Goal: Task Accomplishment & Management: Manage account settings

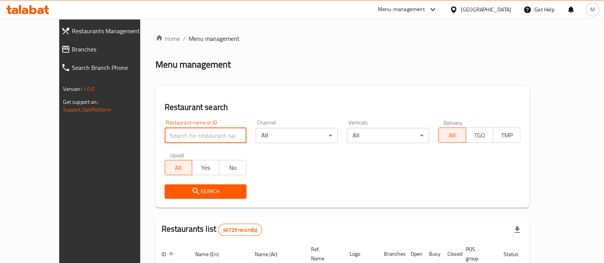
click at [178, 136] on input "search" at bounding box center [206, 135] width 82 height 15
paste input "690628"
type input "690628"
click button "Search" at bounding box center [206, 191] width 82 height 14
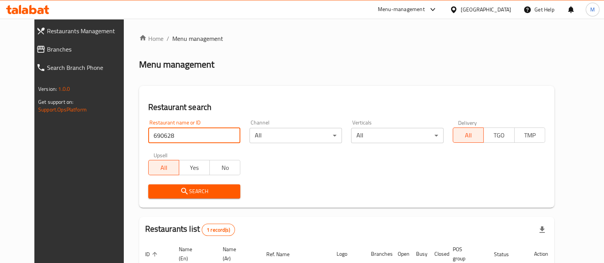
scroll to position [71, 0]
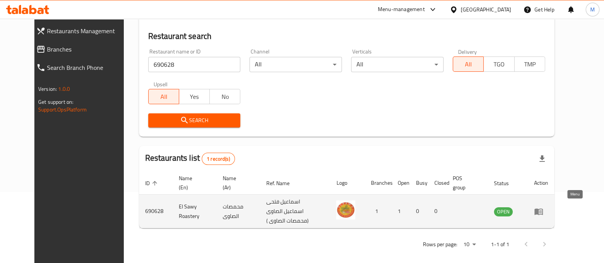
click at [543, 208] on icon "enhanced table" at bounding box center [538, 211] width 9 height 9
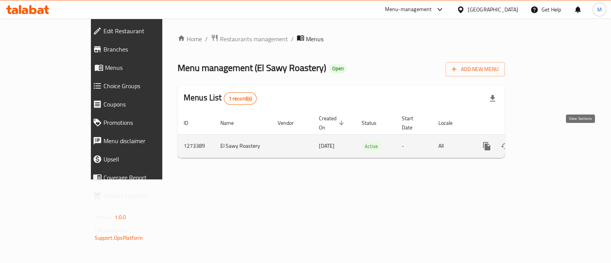
click at [546, 142] on icon "enhanced table" at bounding box center [541, 146] width 9 height 9
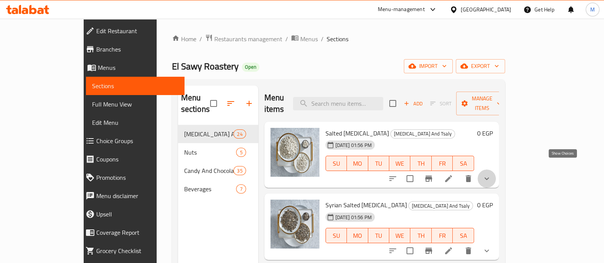
click at [491, 174] on icon "show more" at bounding box center [486, 178] width 9 height 9
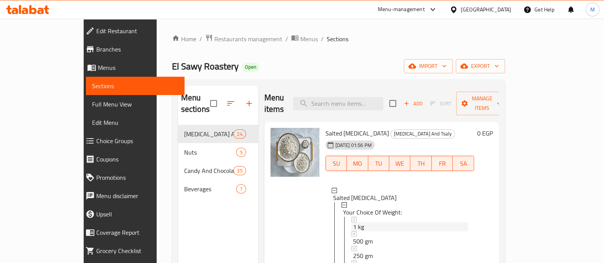
click at [353, 222] on div "1 kg" at bounding box center [410, 226] width 115 height 9
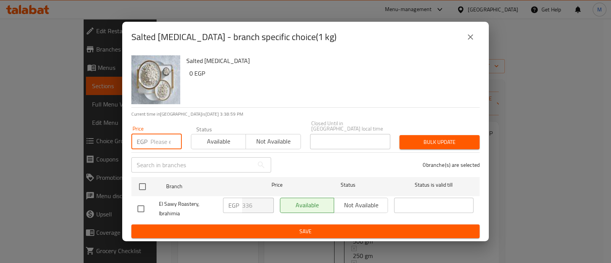
click at [160, 140] on input "number" at bounding box center [165, 141] width 31 height 15
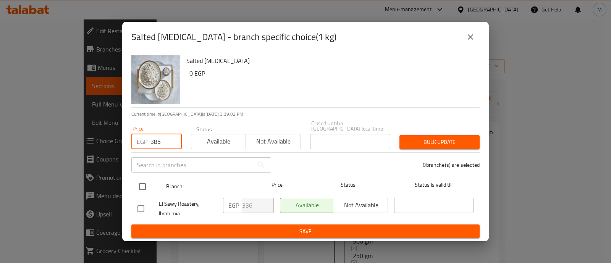
type input "385"
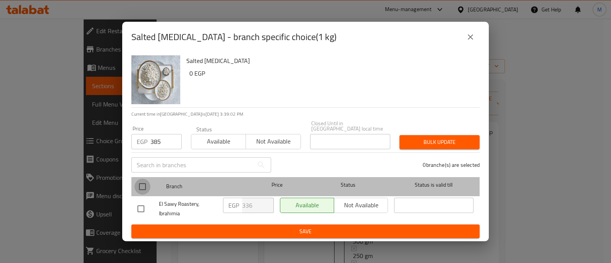
click at [141, 184] on input "checkbox" at bounding box center [142, 187] width 16 height 16
checkbox input "true"
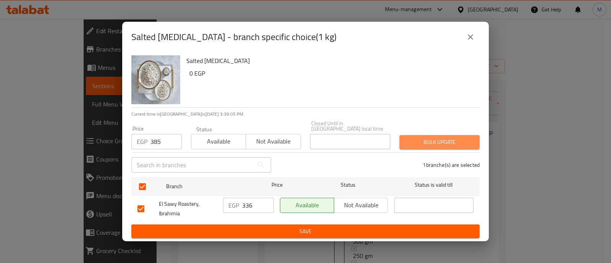
click at [444, 137] on span "Bulk update" at bounding box center [439, 142] width 68 height 10
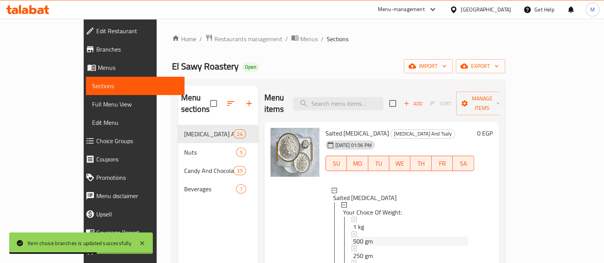
click at [353, 237] on div "500 gm" at bounding box center [410, 241] width 115 height 9
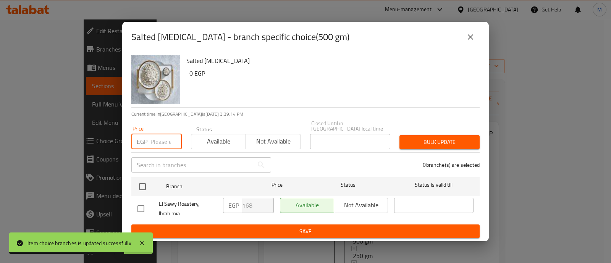
click at [157, 140] on input "number" at bounding box center [165, 141] width 31 height 15
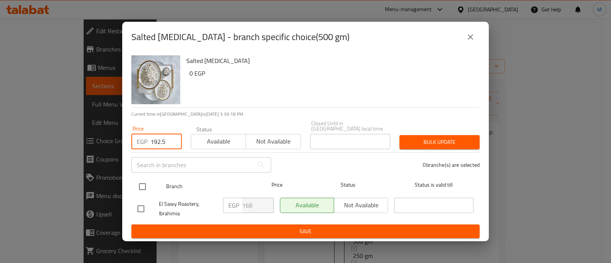
type input "192.5"
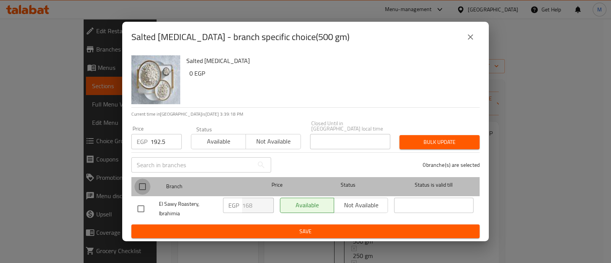
click at [139, 181] on input "checkbox" at bounding box center [142, 187] width 16 height 16
checkbox input "true"
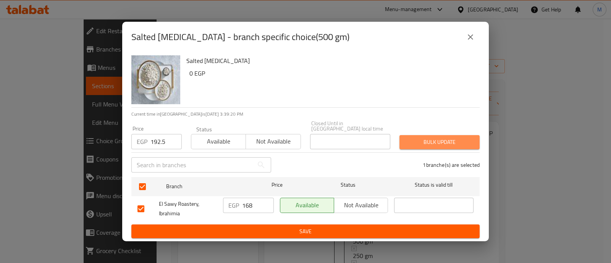
click at [460, 138] on span "Bulk update" at bounding box center [439, 142] width 68 height 10
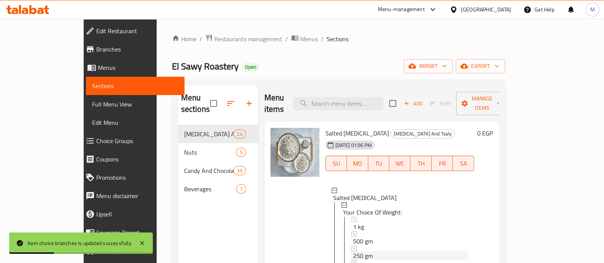
click at [353, 251] on span "250 gm" at bounding box center [363, 255] width 20 height 9
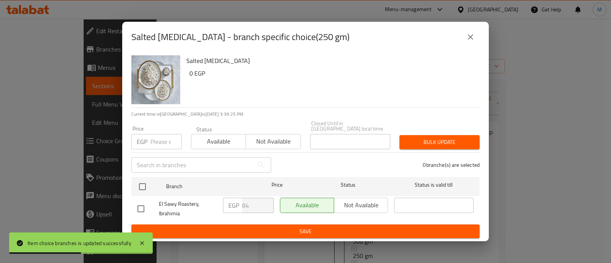
click at [147, 142] on p "EGP" at bounding box center [142, 141] width 11 height 9
click at [153, 142] on input "number" at bounding box center [165, 141] width 31 height 15
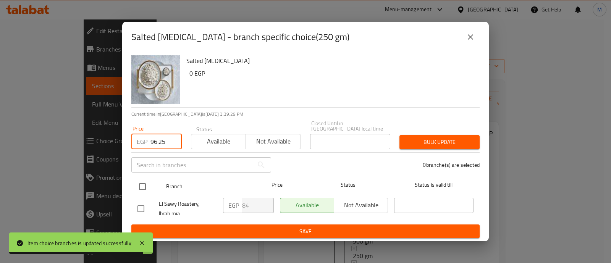
type input "96.25"
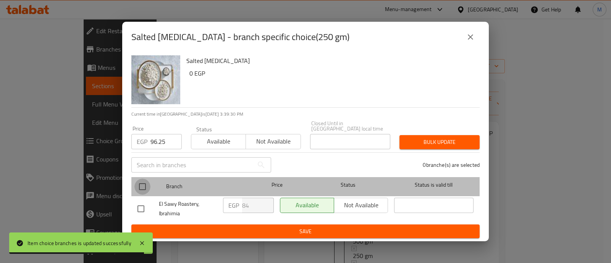
click at [142, 184] on input "checkbox" at bounding box center [142, 187] width 16 height 16
checkbox input "true"
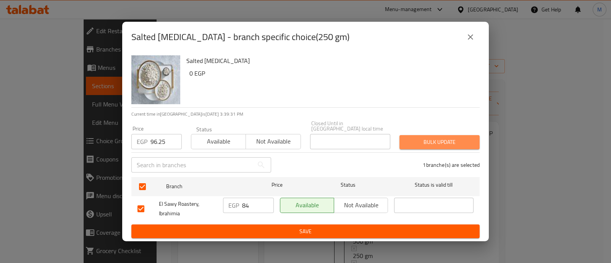
click at [450, 137] on span "Bulk update" at bounding box center [439, 142] width 68 height 10
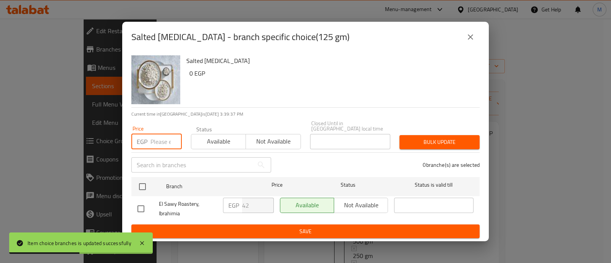
click at [158, 145] on input "number" at bounding box center [165, 141] width 31 height 15
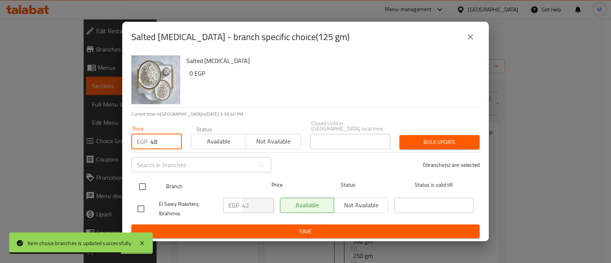
type input "48"
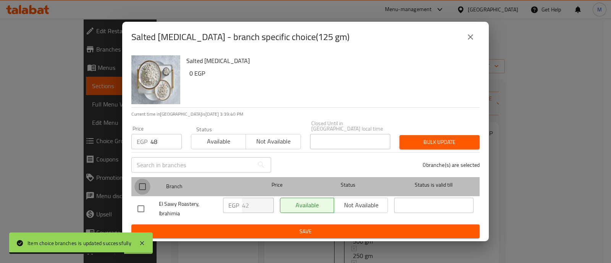
click at [143, 186] on input "checkbox" at bounding box center [142, 187] width 16 height 16
checkbox input "true"
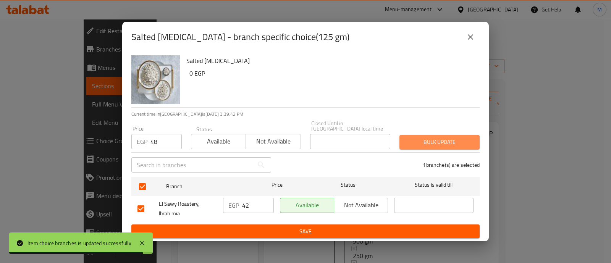
click at [422, 140] on span "Bulk update" at bounding box center [439, 142] width 68 height 10
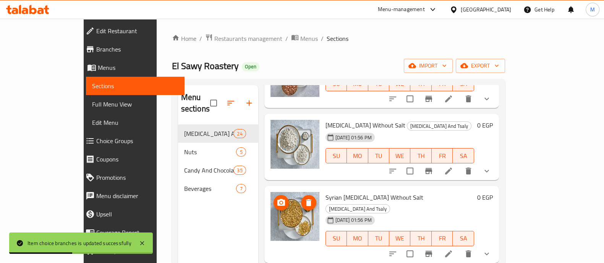
scroll to position [548, 0]
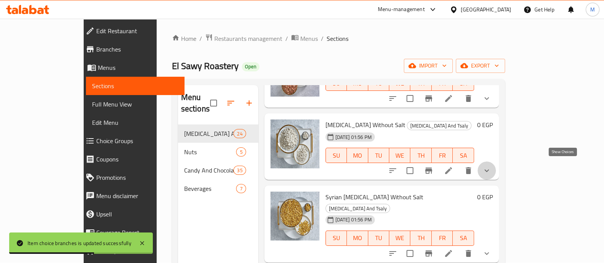
click at [491, 166] on icon "show more" at bounding box center [486, 170] width 9 height 9
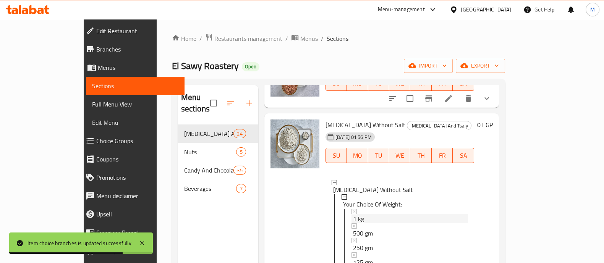
click at [353, 214] on div "1 kg" at bounding box center [410, 218] width 115 height 9
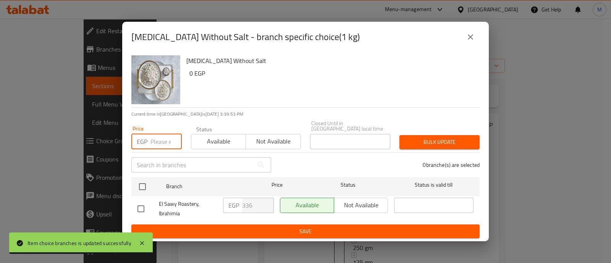
click at [155, 138] on input "number" at bounding box center [165, 141] width 31 height 15
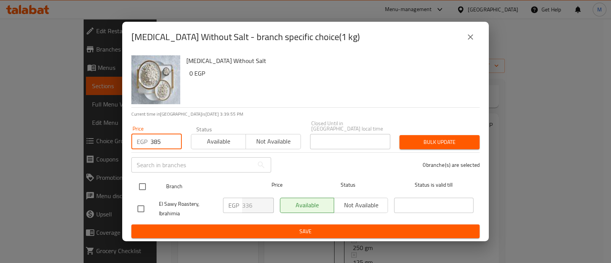
type input "385"
click at [139, 184] on input "checkbox" at bounding box center [142, 187] width 16 height 16
checkbox input "true"
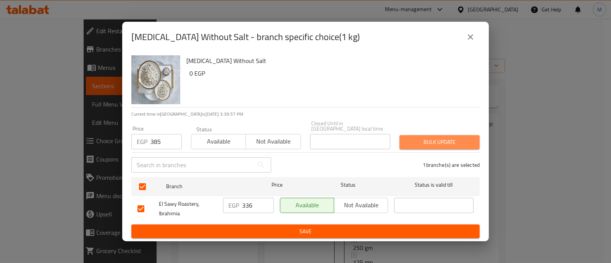
click at [431, 140] on span "Bulk update" at bounding box center [439, 142] width 68 height 10
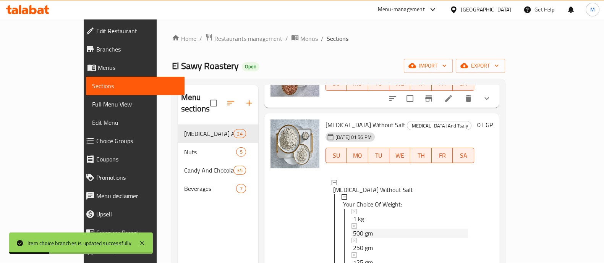
click at [353, 229] on div "500 gm" at bounding box center [410, 233] width 115 height 9
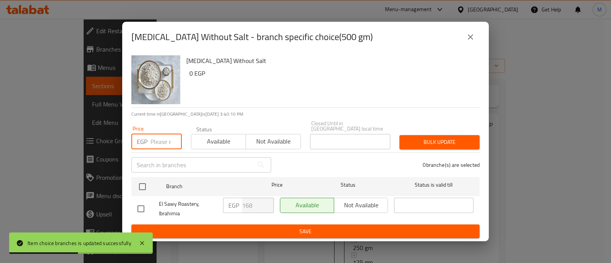
click at [156, 142] on input "number" at bounding box center [165, 141] width 31 height 15
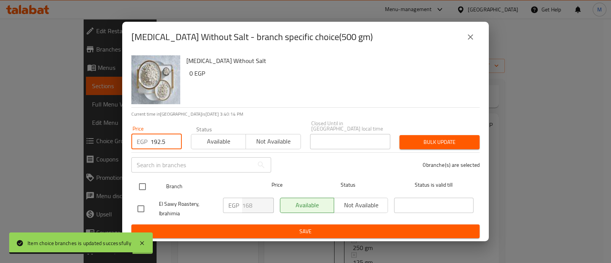
type input "192.5"
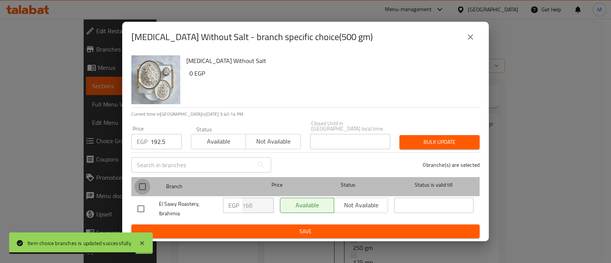
click at [145, 184] on input "checkbox" at bounding box center [142, 187] width 16 height 16
checkbox input "true"
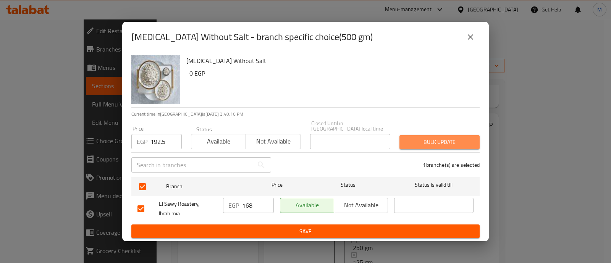
click at [463, 143] on span "Bulk update" at bounding box center [439, 142] width 68 height 10
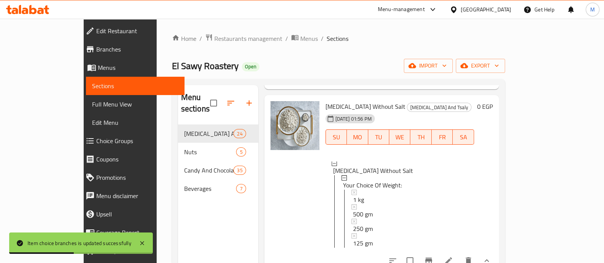
scroll to position [567, 0]
click at [353, 223] on span "250 gm" at bounding box center [363, 227] width 20 height 9
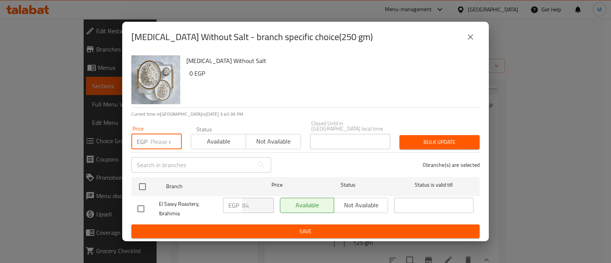
click at [156, 139] on input "number" at bounding box center [165, 141] width 31 height 15
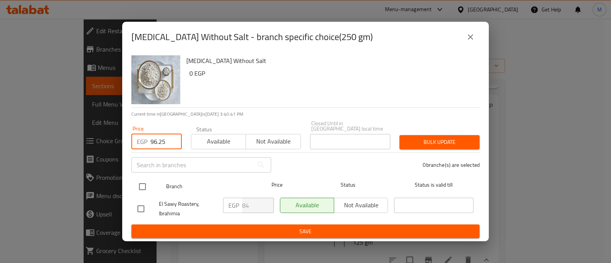
type input "96.25"
click at [144, 181] on input "checkbox" at bounding box center [142, 187] width 16 height 16
checkbox input "true"
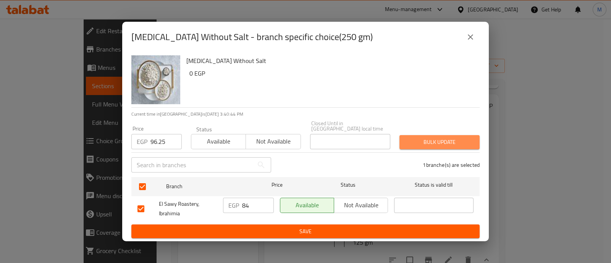
click at [431, 137] on span "Bulk update" at bounding box center [439, 142] width 68 height 10
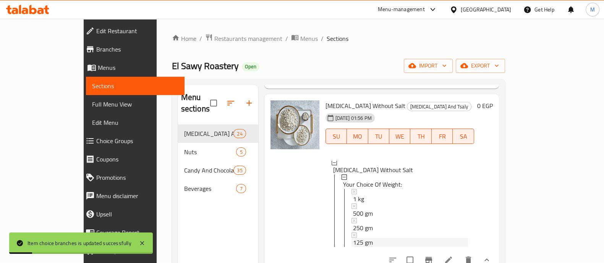
click at [353, 238] on span "125 gm" at bounding box center [363, 242] width 20 height 9
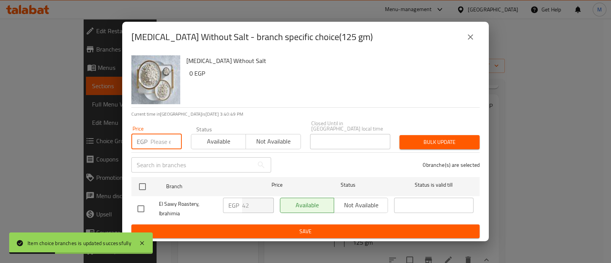
click at [156, 139] on input "number" at bounding box center [165, 141] width 31 height 15
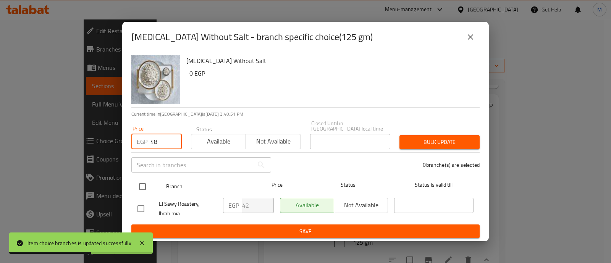
type input "48"
click at [138, 187] on input "checkbox" at bounding box center [142, 187] width 16 height 16
checkbox input "true"
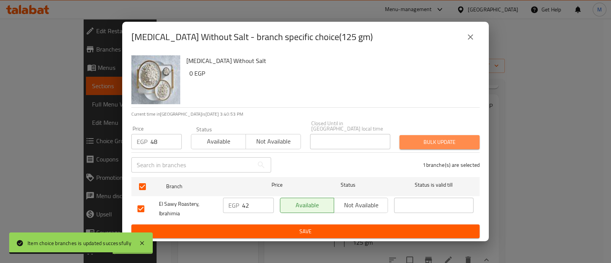
click at [446, 135] on button "Bulk update" at bounding box center [439, 142] width 80 height 14
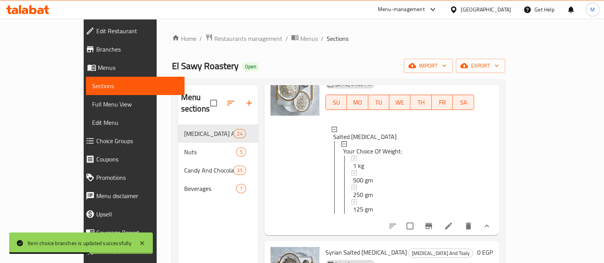
scroll to position [81, 0]
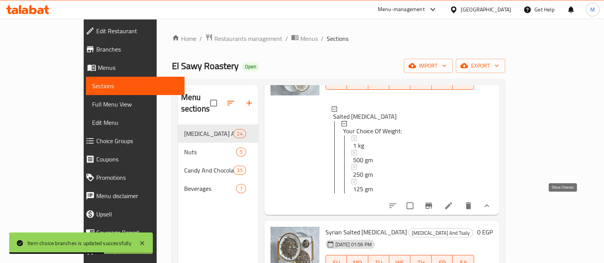
click at [491, 202] on icon "show more" at bounding box center [486, 205] width 9 height 9
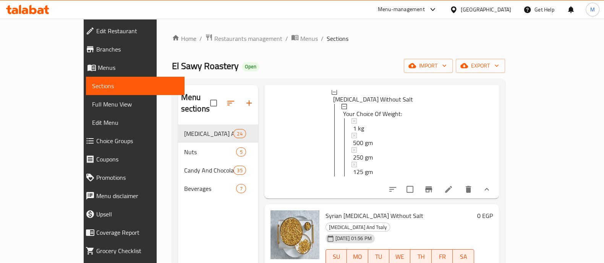
scroll to position [530, 0]
click at [491, 186] on icon "show more" at bounding box center [486, 188] width 9 height 9
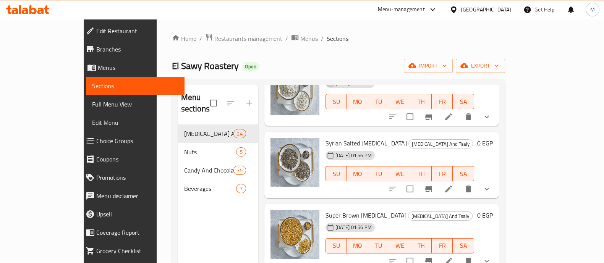
scroll to position [60, 0]
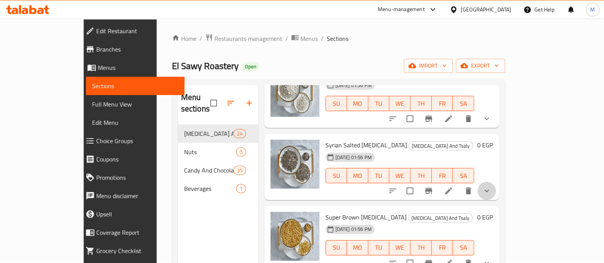
click at [496, 184] on button "show more" at bounding box center [486, 191] width 18 height 18
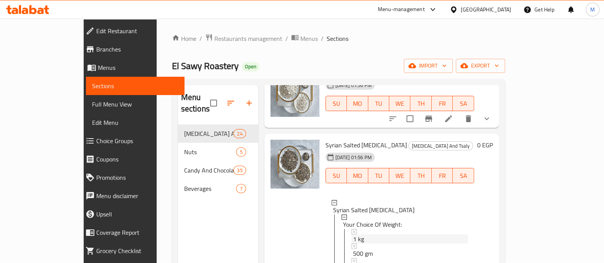
click at [353, 234] on span "1 kg" at bounding box center [358, 238] width 11 height 9
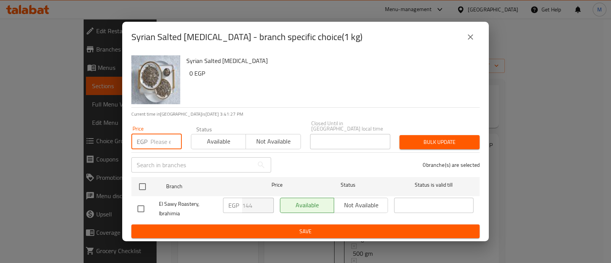
click at [157, 138] on input "number" at bounding box center [165, 141] width 31 height 15
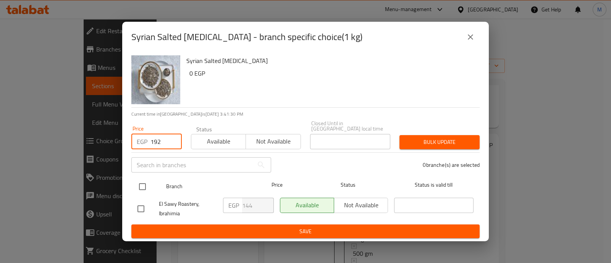
type input "192"
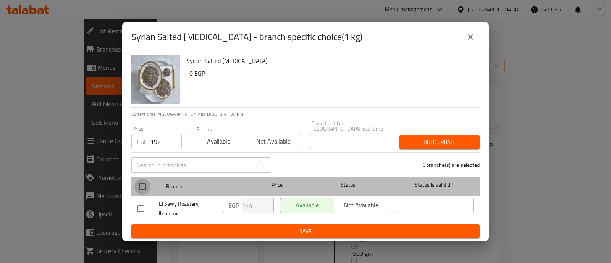
click at [139, 182] on input "checkbox" at bounding box center [142, 187] width 16 height 16
checkbox input "true"
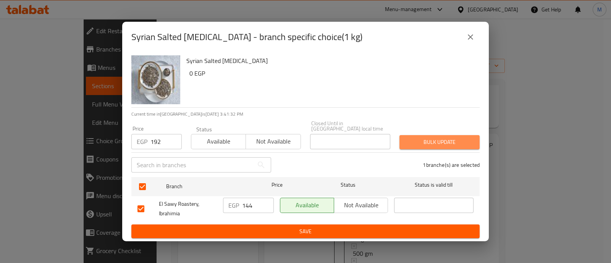
click at [452, 138] on span "Bulk update" at bounding box center [439, 142] width 68 height 10
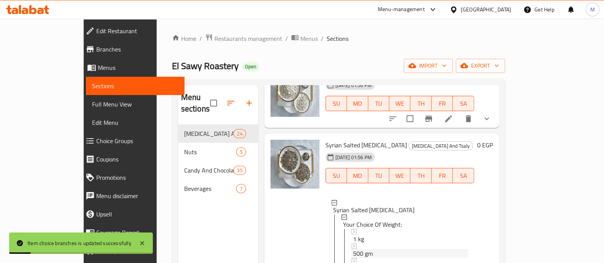
click at [353, 249] on span "500 gm" at bounding box center [363, 253] width 20 height 9
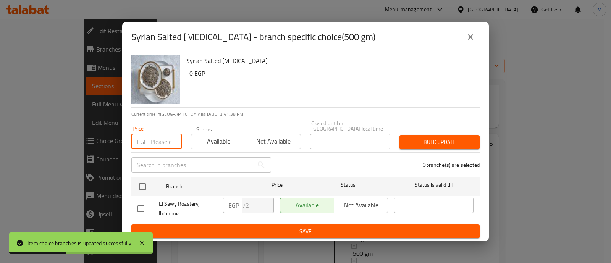
click at [160, 139] on input "number" at bounding box center [165, 141] width 31 height 15
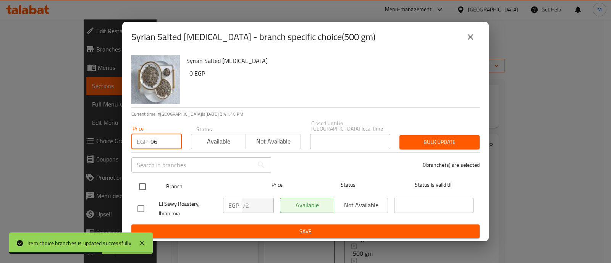
type input "96"
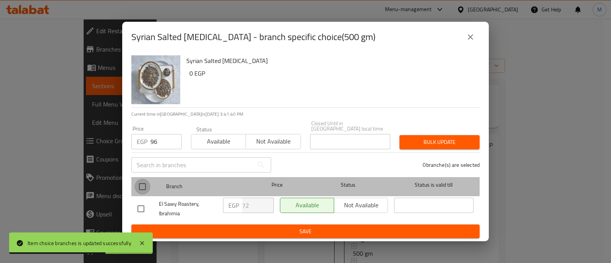
click at [145, 182] on input "checkbox" at bounding box center [142, 187] width 16 height 16
checkbox input "true"
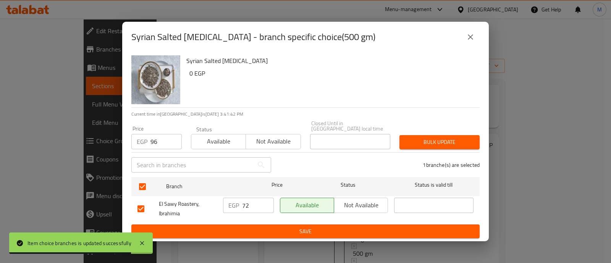
click at [434, 140] on span "Bulk update" at bounding box center [439, 142] width 68 height 10
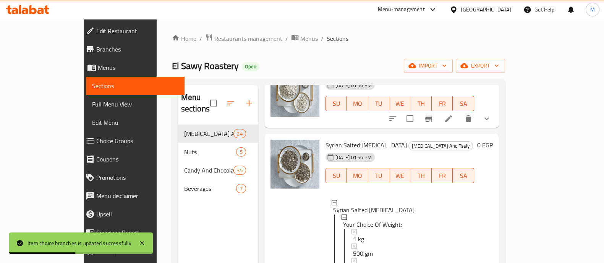
click at [353, 263] on span "250 gm" at bounding box center [363, 267] width 20 height 9
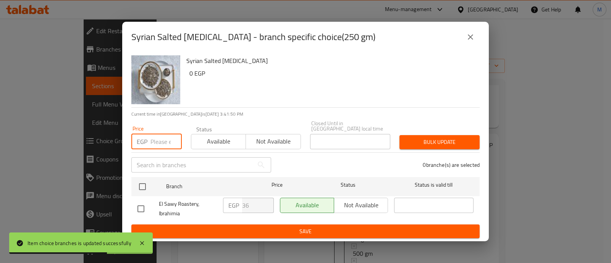
click at [157, 137] on input "number" at bounding box center [165, 141] width 31 height 15
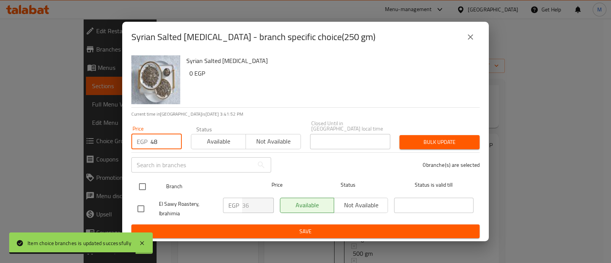
type input "48"
click at [143, 181] on input "checkbox" at bounding box center [142, 187] width 16 height 16
checkbox input "true"
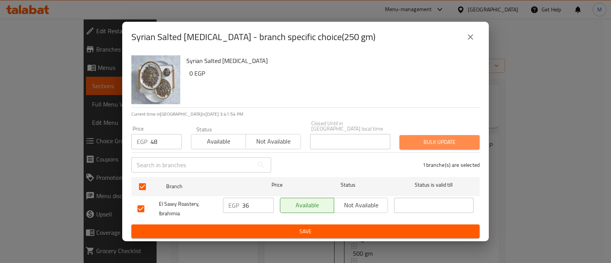
click at [436, 137] on span "Bulk update" at bounding box center [439, 142] width 68 height 10
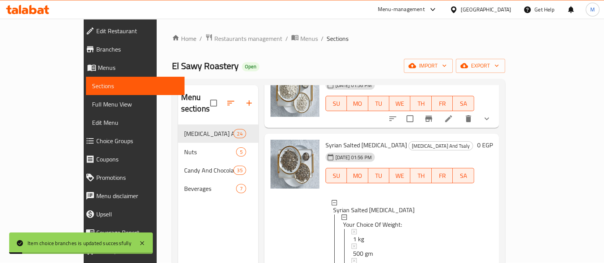
scroll to position [131, 0]
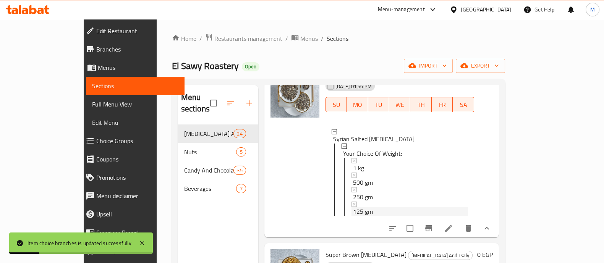
click at [353, 207] on span "125 gm" at bounding box center [363, 211] width 20 height 9
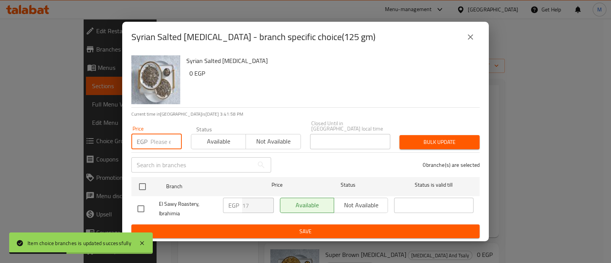
click at [153, 137] on input "number" at bounding box center [165, 141] width 31 height 15
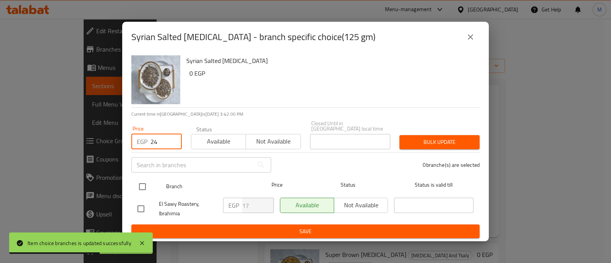
type input "24"
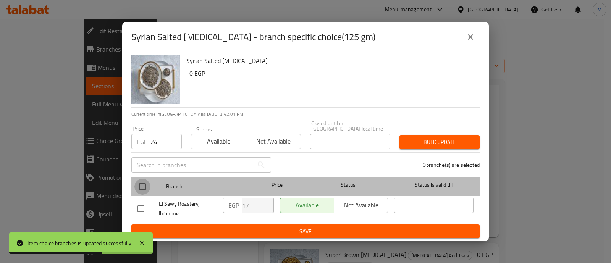
click at [142, 183] on input "checkbox" at bounding box center [142, 187] width 16 height 16
checkbox input "true"
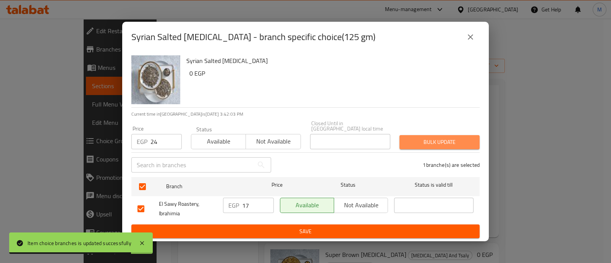
click at [443, 137] on span "Bulk update" at bounding box center [439, 142] width 68 height 10
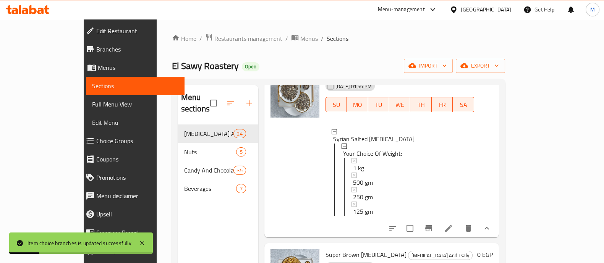
scroll to position [0, 0]
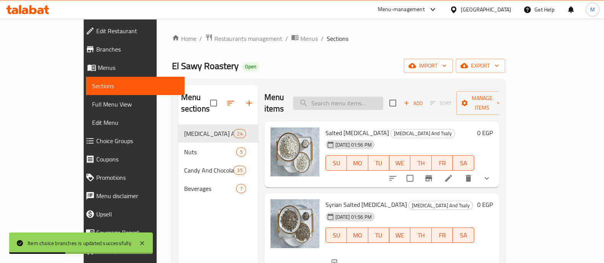
click at [362, 97] on input "search" at bounding box center [338, 103] width 90 height 13
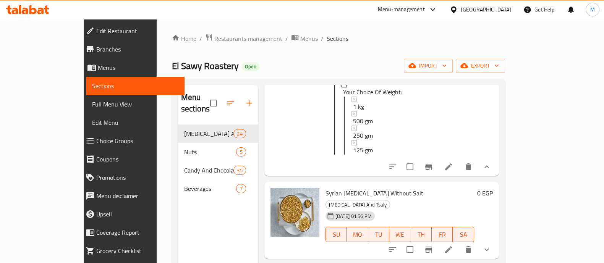
scroll to position [119, 0]
type input "sy"
click at [491, 165] on icon "show more" at bounding box center [486, 167] width 9 height 9
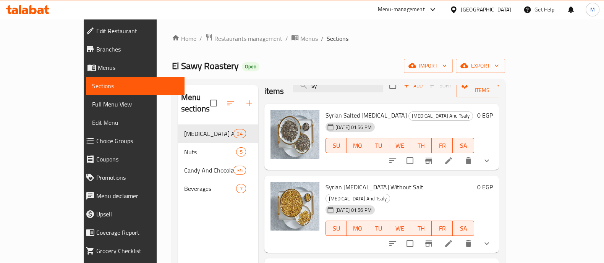
scroll to position [17, 0]
click at [491, 239] on icon "show more" at bounding box center [486, 243] width 9 height 9
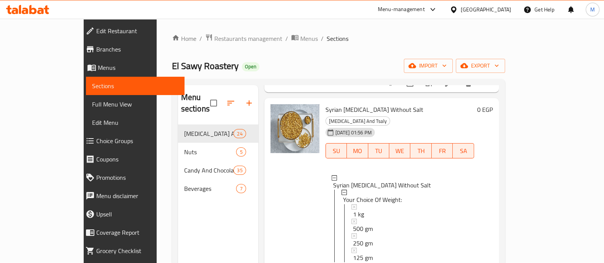
scroll to position [96, 0]
click at [353, 208] on div "1 kg" at bounding box center [410, 212] width 115 height 9
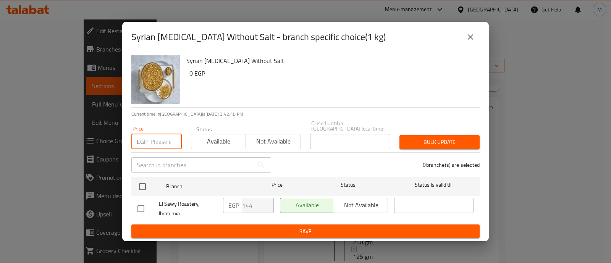
click at [158, 137] on input "number" at bounding box center [165, 141] width 31 height 15
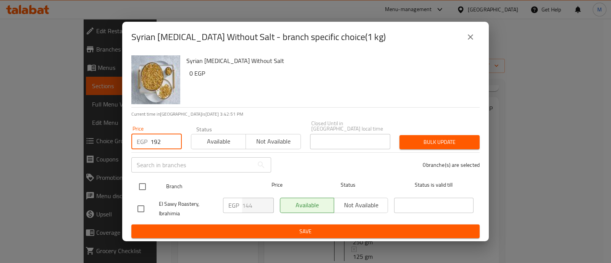
type input "192"
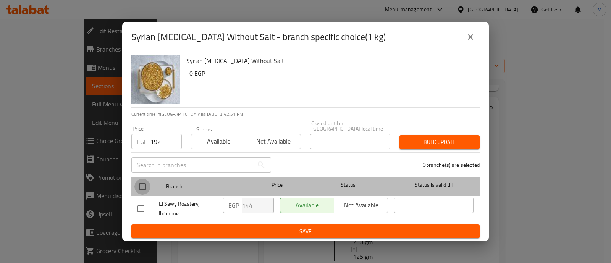
click at [142, 184] on input "checkbox" at bounding box center [142, 187] width 16 height 16
checkbox input "true"
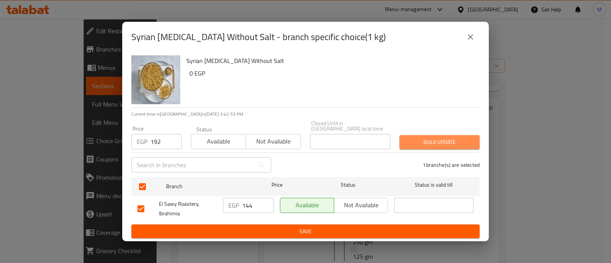
click at [434, 137] on span "Bulk update" at bounding box center [439, 142] width 68 height 10
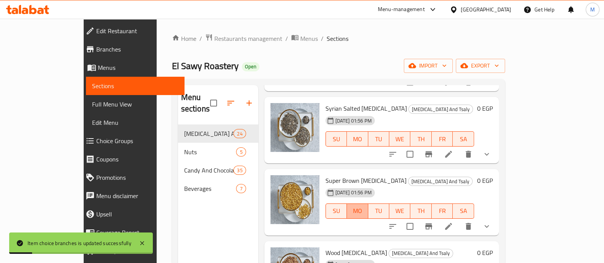
click at [358, 205] on span "MO" at bounding box center [357, 210] width 15 height 11
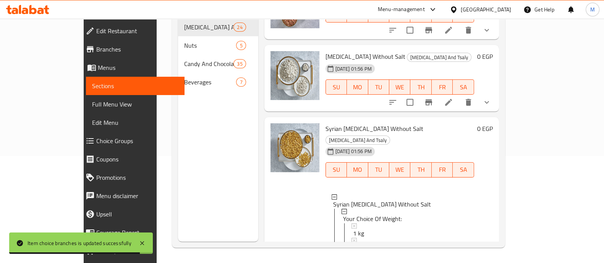
scroll to position [402, 0]
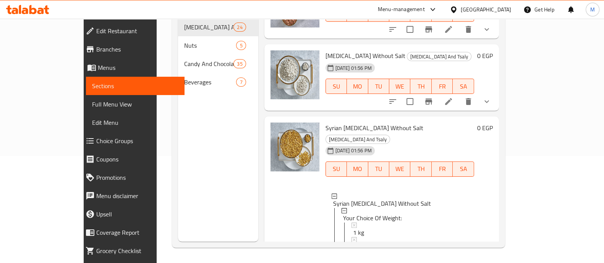
click at [366, 242] on div "500 gm" at bounding box center [410, 246] width 115 height 9
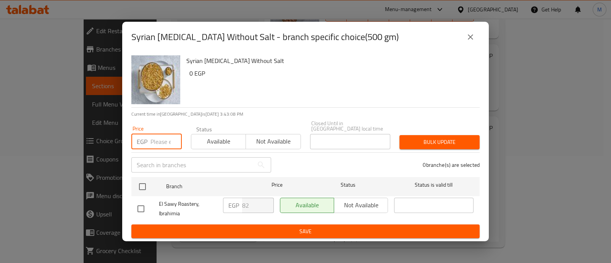
click at [159, 139] on input "number" at bounding box center [165, 141] width 31 height 15
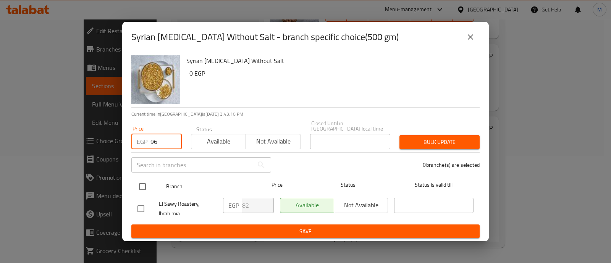
type input "96"
click at [142, 188] on input "checkbox" at bounding box center [142, 187] width 16 height 16
checkbox input "true"
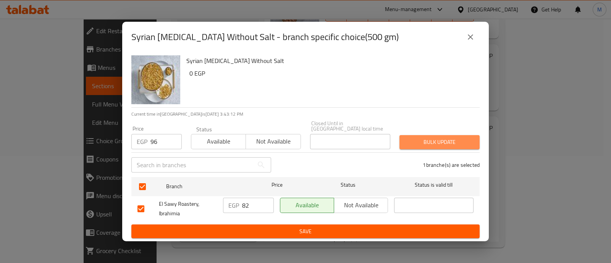
click at [432, 137] on span "Bulk update" at bounding box center [439, 142] width 68 height 10
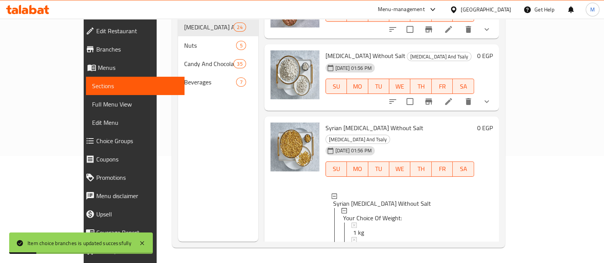
click at [356, 257] on div "250 gm" at bounding box center [410, 261] width 115 height 9
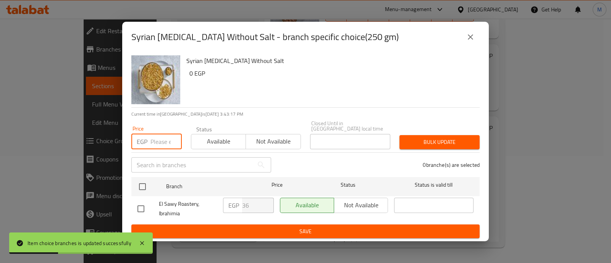
click at [155, 136] on input "number" at bounding box center [165, 141] width 31 height 15
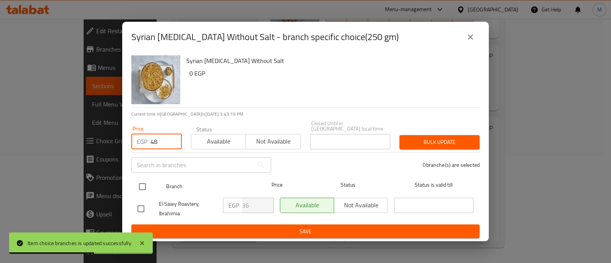
type input "48"
click at [142, 184] on input "checkbox" at bounding box center [142, 187] width 16 height 16
checkbox input "true"
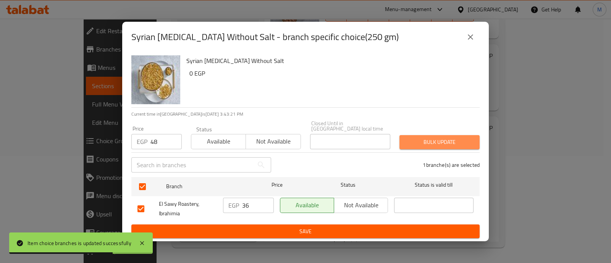
click at [428, 137] on span "Bulk update" at bounding box center [439, 142] width 68 height 10
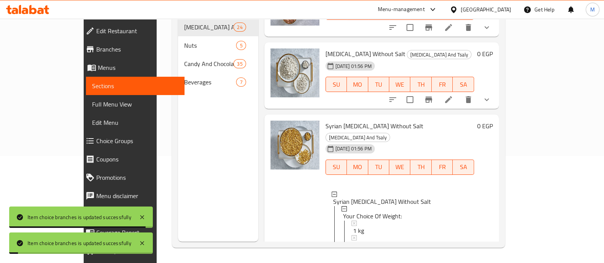
scroll to position [453, 0]
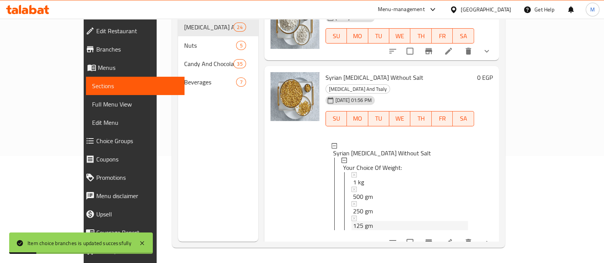
click at [353, 221] on span "125 gm" at bounding box center [363, 225] width 20 height 9
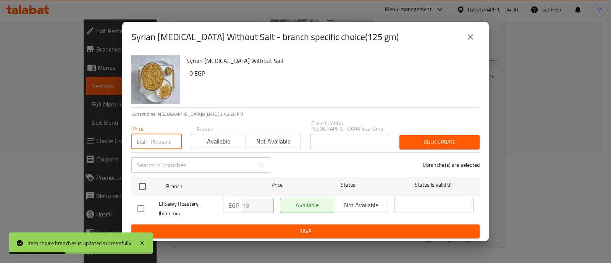
click at [153, 138] on input "number" at bounding box center [165, 141] width 31 height 15
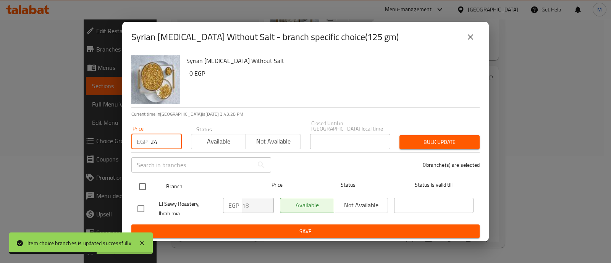
type input "24"
click at [145, 181] on input "checkbox" at bounding box center [142, 187] width 16 height 16
checkbox input "true"
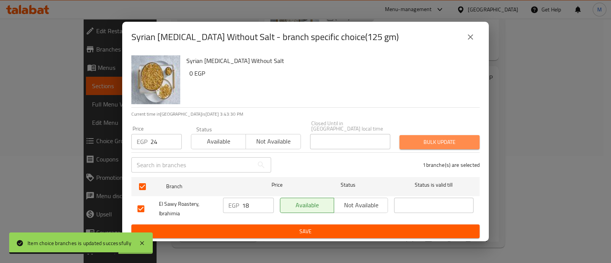
click at [428, 137] on span "Bulk update" at bounding box center [439, 142] width 68 height 10
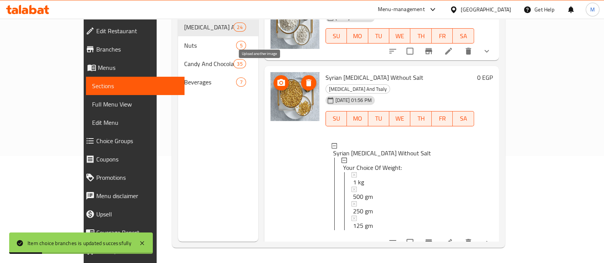
click at [277, 79] on icon "upload picture" at bounding box center [281, 82] width 8 height 7
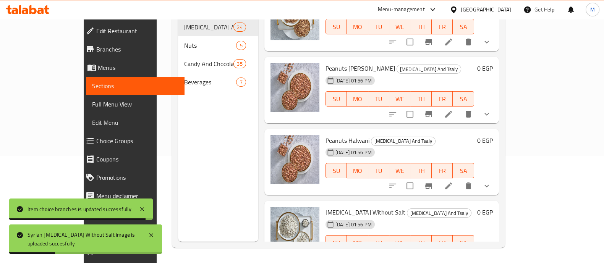
scroll to position [236, 0]
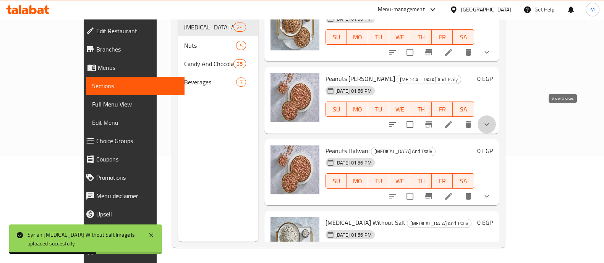
click at [491, 120] on icon "show more" at bounding box center [486, 124] width 9 height 9
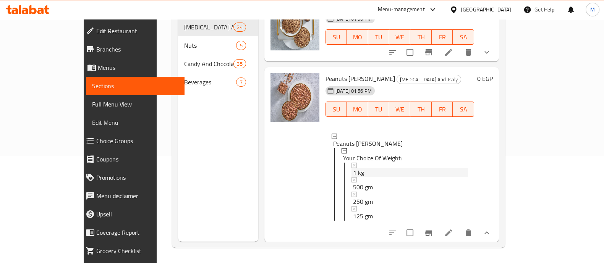
click at [353, 168] on div "1 kg" at bounding box center [410, 172] width 115 height 9
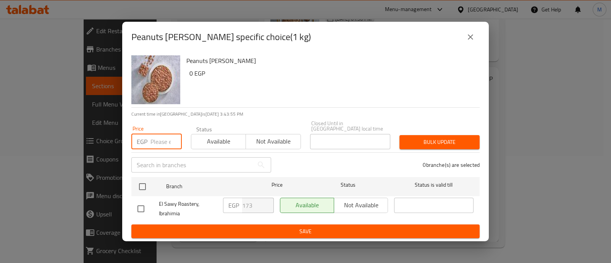
click at [152, 142] on input "number" at bounding box center [165, 141] width 31 height 15
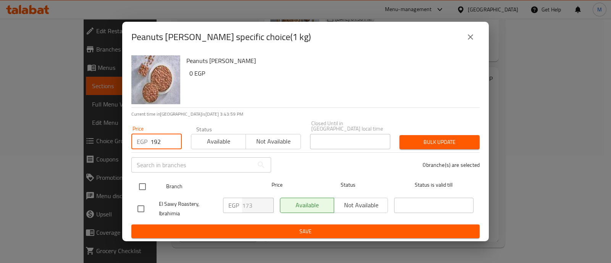
type input "192"
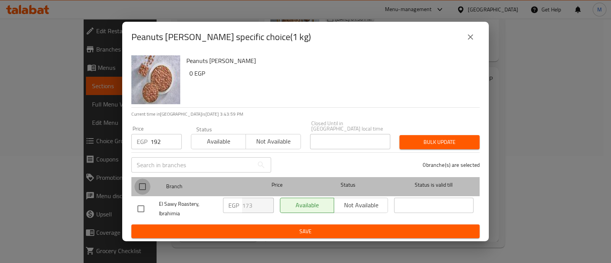
click at [138, 181] on input "checkbox" at bounding box center [142, 187] width 16 height 16
checkbox input "true"
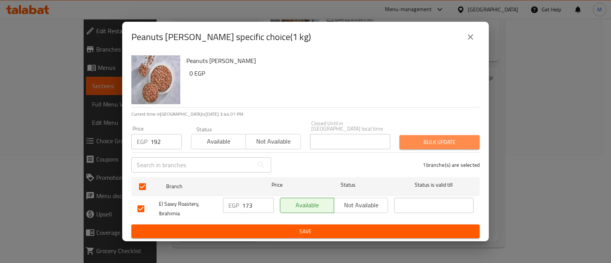
click at [471, 137] on span "Bulk update" at bounding box center [439, 142] width 68 height 10
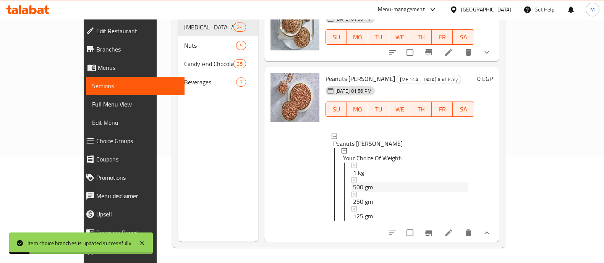
click at [361, 182] on div "500 gm" at bounding box center [410, 186] width 115 height 9
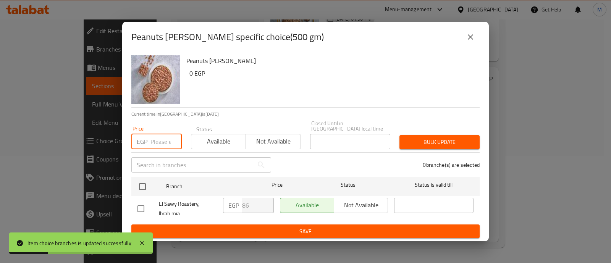
click at [161, 138] on input "number" at bounding box center [165, 141] width 31 height 15
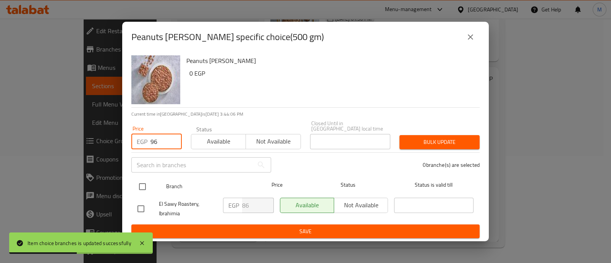
type input "96"
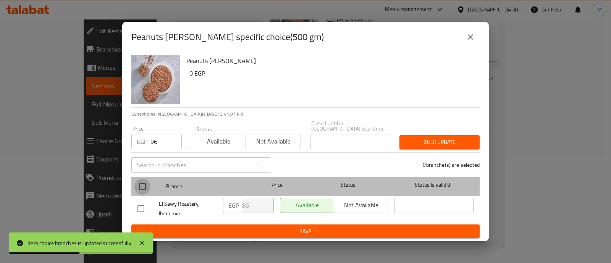
click at [140, 182] on input "checkbox" at bounding box center [142, 187] width 16 height 16
checkbox input "true"
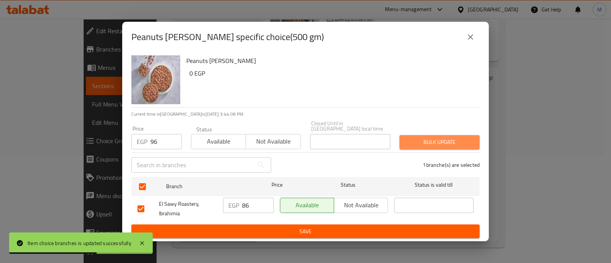
click at [426, 140] on span "Bulk update" at bounding box center [439, 142] width 68 height 10
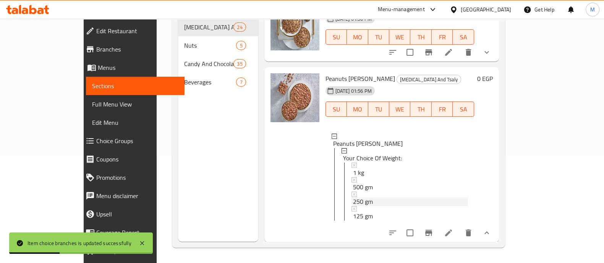
click at [367, 197] on div "250 gm" at bounding box center [410, 201] width 115 height 9
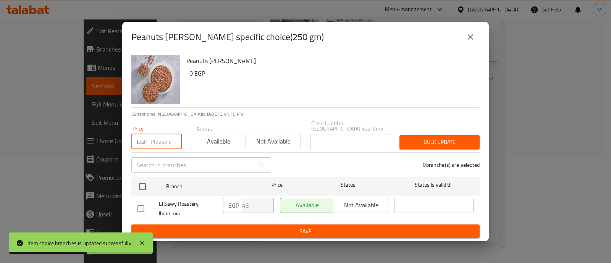
click at [153, 138] on input "number" at bounding box center [165, 141] width 31 height 15
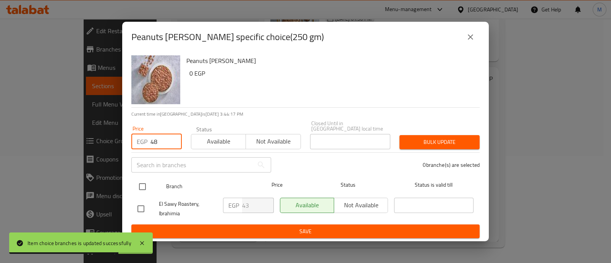
type input "48"
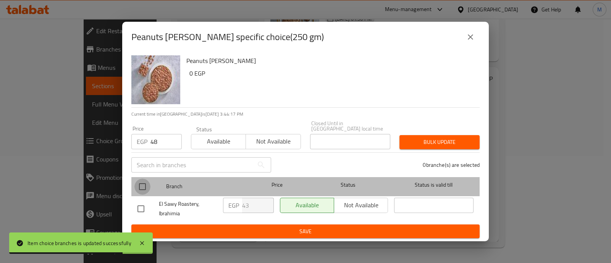
click at [143, 184] on input "checkbox" at bounding box center [142, 187] width 16 height 16
checkbox input "true"
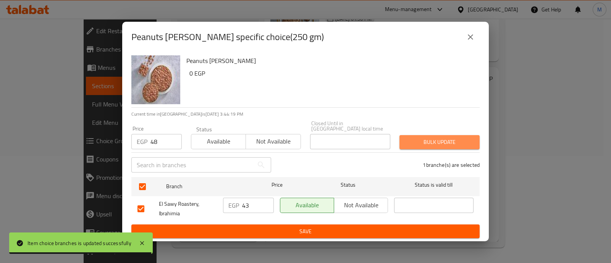
click at [426, 138] on span "Bulk update" at bounding box center [439, 142] width 68 height 10
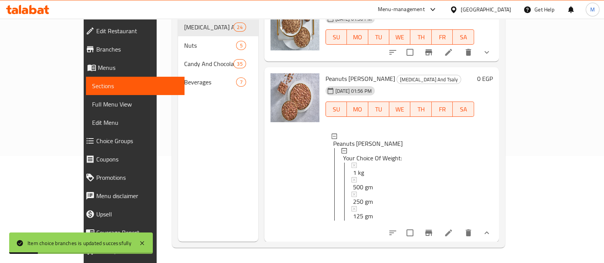
click at [353, 197] on span "250 gm" at bounding box center [363, 201] width 20 height 9
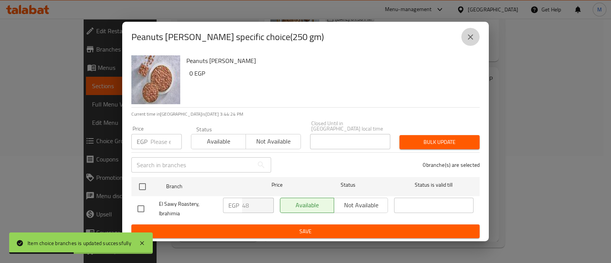
click at [471, 42] on icon "close" at bounding box center [470, 36] width 9 height 9
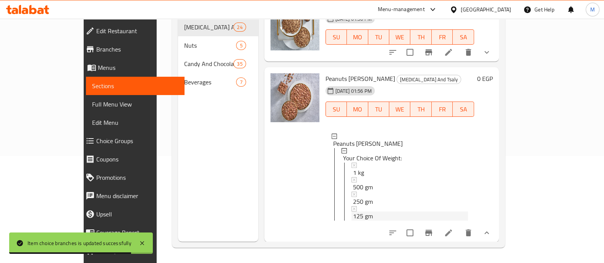
click at [353, 211] on span "125 gm" at bounding box center [363, 215] width 20 height 9
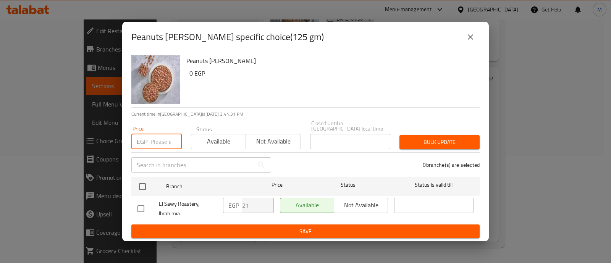
click at [155, 141] on input "number" at bounding box center [165, 141] width 31 height 15
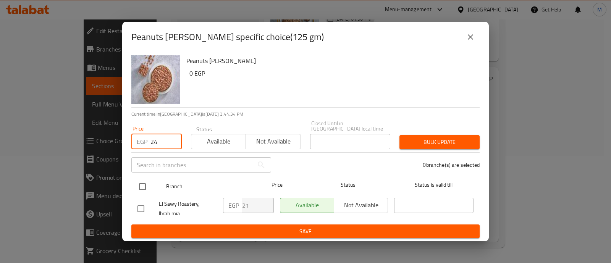
type input "24"
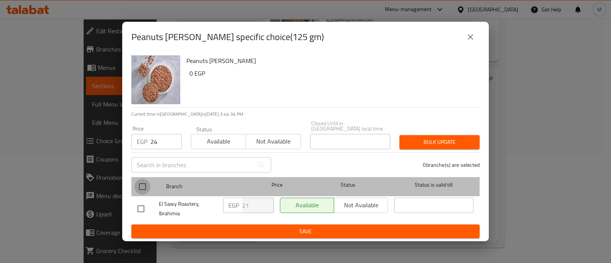
click at [144, 185] on input "checkbox" at bounding box center [142, 187] width 16 height 16
checkbox input "true"
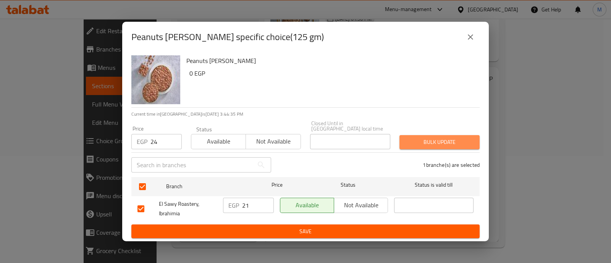
click at [424, 137] on span "Bulk update" at bounding box center [439, 142] width 68 height 10
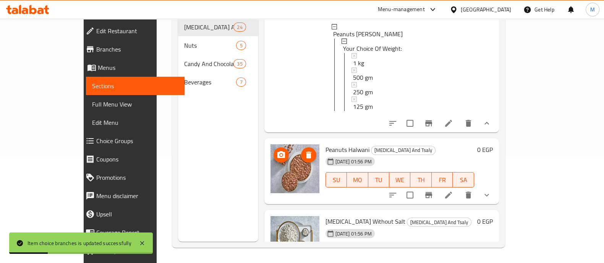
scroll to position [350, 0]
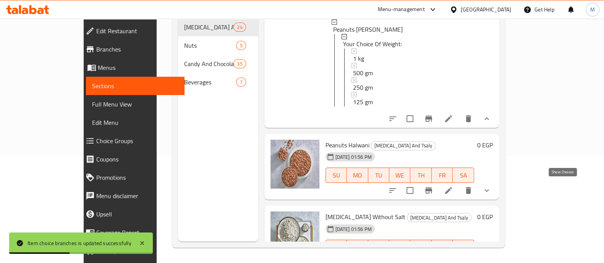
click at [491, 190] on icon "show more" at bounding box center [486, 190] width 9 height 9
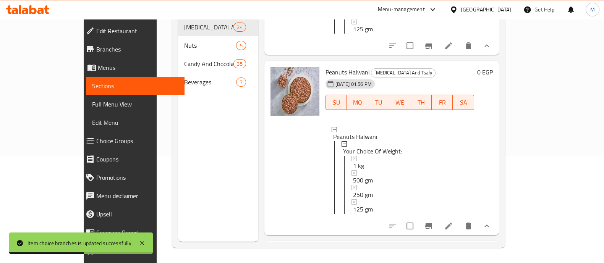
scroll to position [449, 0]
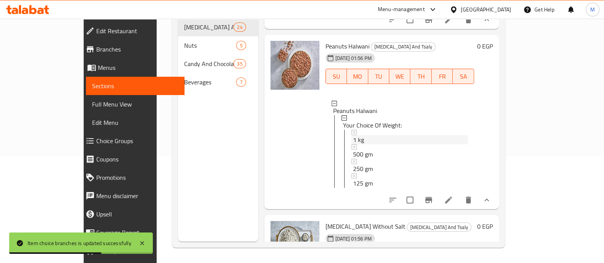
click at [353, 135] on div "1 kg" at bounding box center [410, 139] width 115 height 9
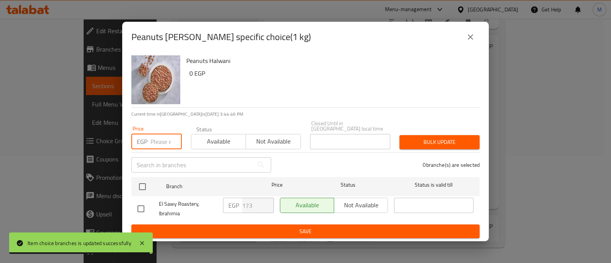
click at [157, 139] on input "number" at bounding box center [165, 141] width 31 height 15
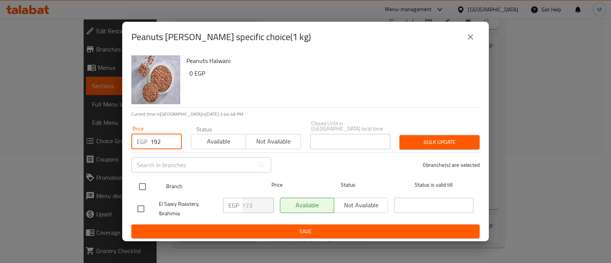
type input "192"
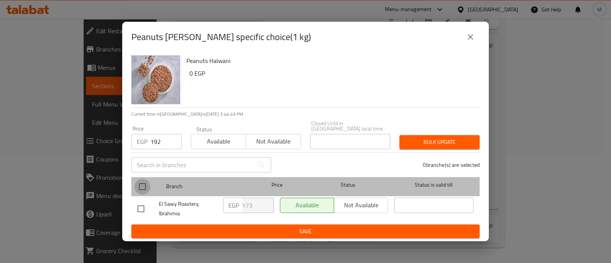
click at [145, 181] on input "checkbox" at bounding box center [142, 187] width 16 height 16
checkbox input "true"
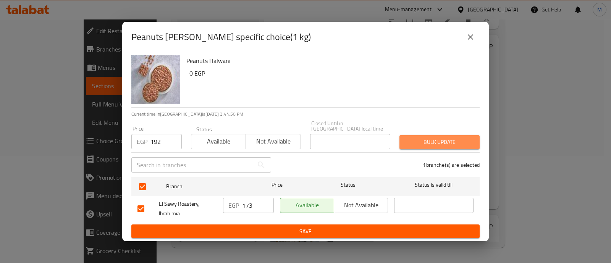
click at [432, 138] on span "Bulk update" at bounding box center [439, 142] width 68 height 10
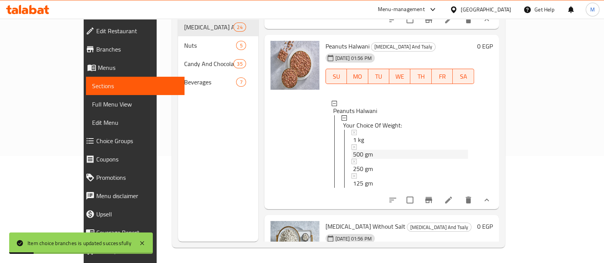
click at [362, 150] on div "500 gm" at bounding box center [410, 154] width 115 height 9
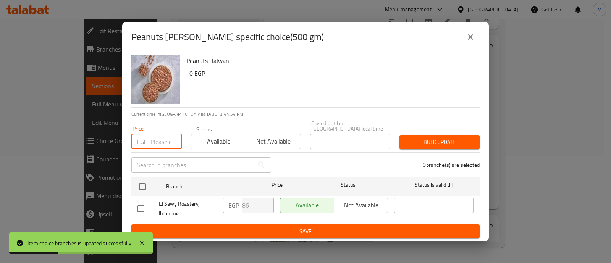
click at [156, 137] on input "number" at bounding box center [165, 141] width 31 height 15
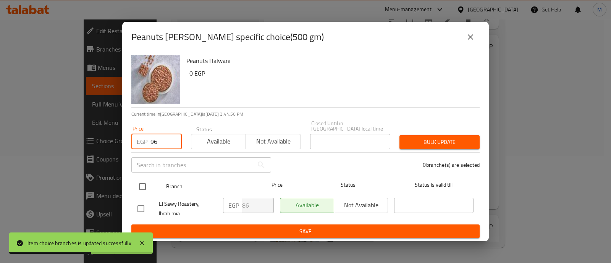
type input "96"
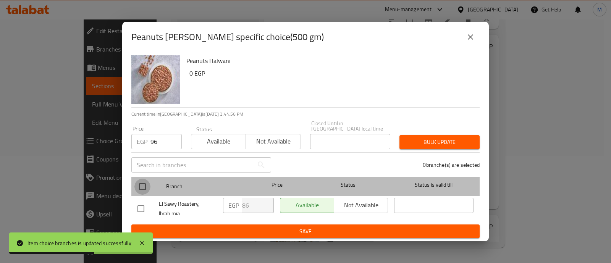
click at [146, 181] on input "checkbox" at bounding box center [142, 187] width 16 height 16
checkbox input "true"
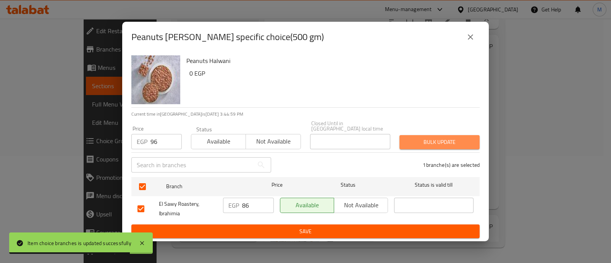
click at [427, 142] on span "Bulk update" at bounding box center [439, 142] width 68 height 10
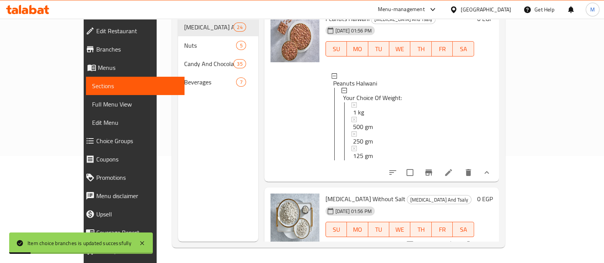
scroll to position [481, 0]
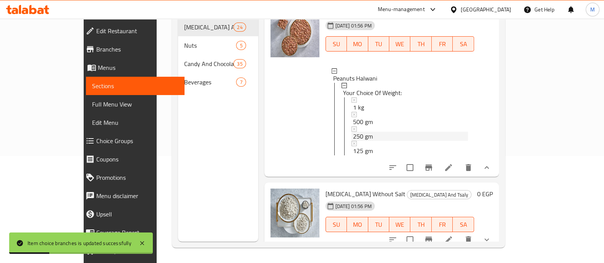
click at [362, 135] on div "250 gm" at bounding box center [410, 136] width 115 height 9
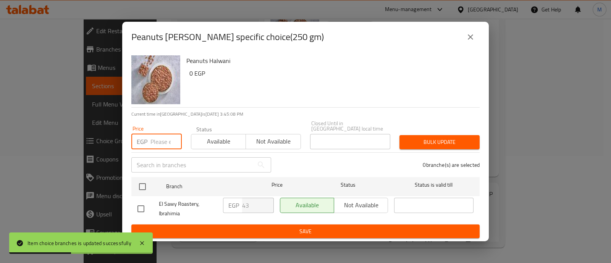
click at [153, 134] on input "number" at bounding box center [165, 141] width 31 height 15
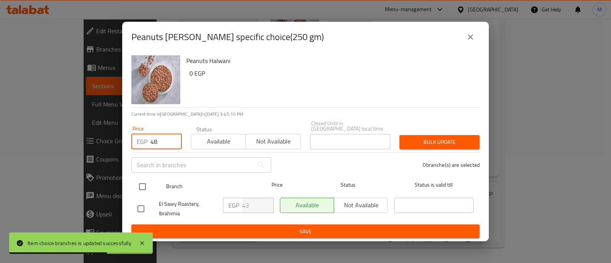
type input "48"
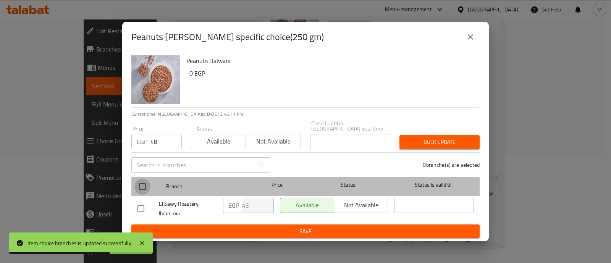
click at [143, 186] on input "checkbox" at bounding box center [142, 187] width 16 height 16
checkbox input "true"
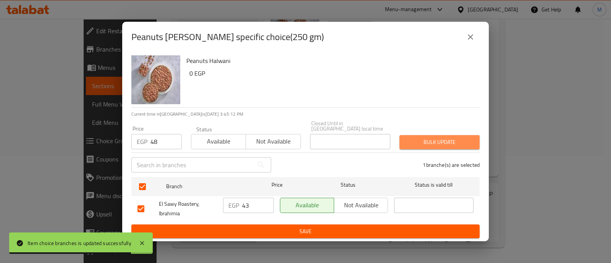
click at [435, 139] on span "Bulk update" at bounding box center [439, 142] width 68 height 10
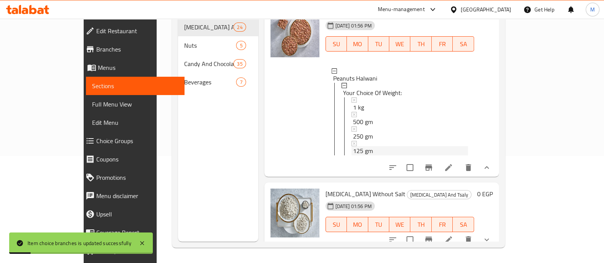
click at [357, 149] on div "125 gm" at bounding box center [410, 150] width 115 height 9
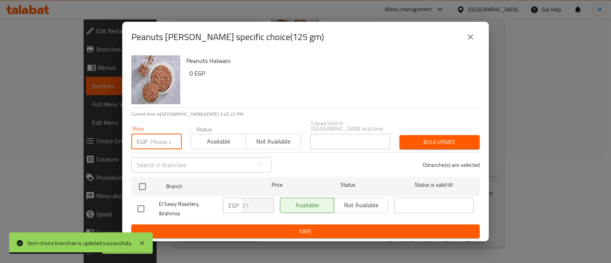
click at [155, 141] on input "number" at bounding box center [165, 141] width 31 height 15
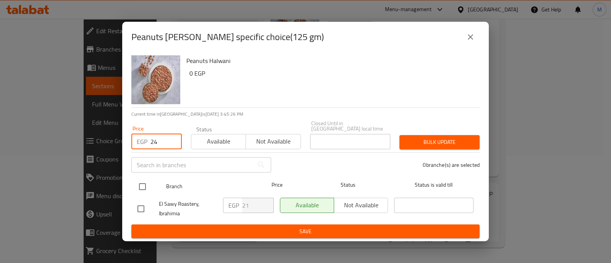
type input "24"
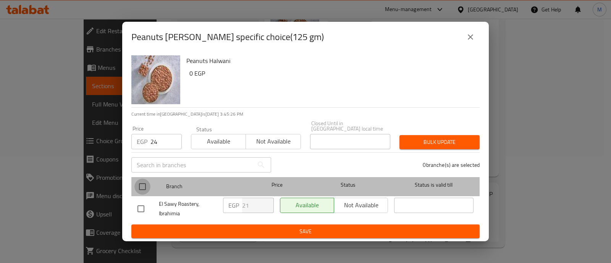
click at [139, 182] on input "checkbox" at bounding box center [142, 187] width 16 height 16
checkbox input "true"
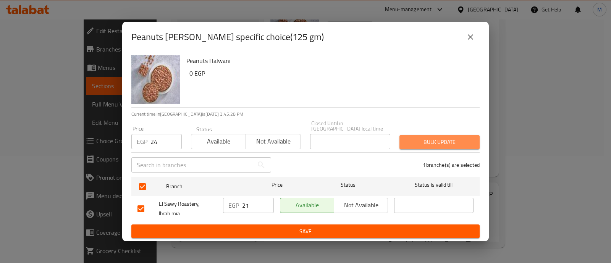
click at [409, 137] on span "Bulk update" at bounding box center [439, 142] width 68 height 10
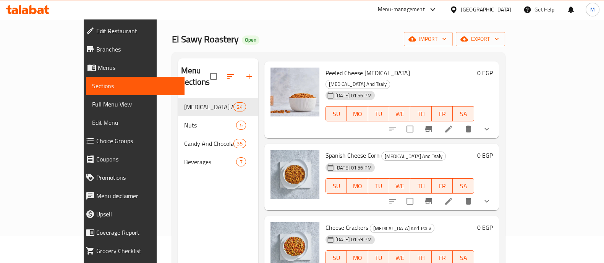
scroll to position [20, 0]
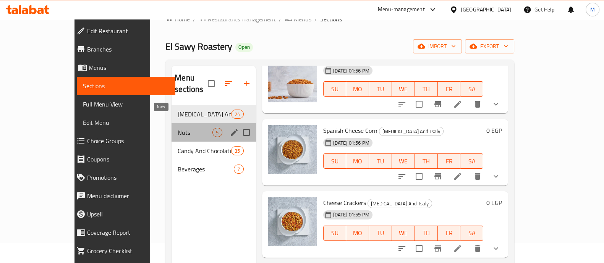
click at [178, 128] on span "Nuts" at bounding box center [195, 132] width 35 height 9
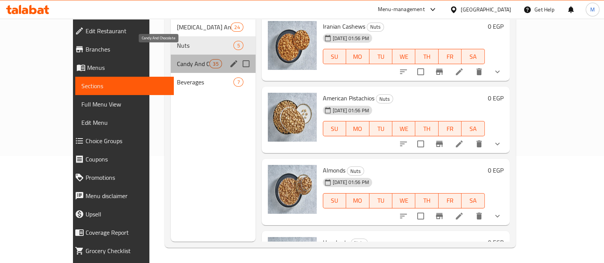
click at [177, 59] on span "Candy And Chocolate" at bounding box center [193, 63] width 32 height 9
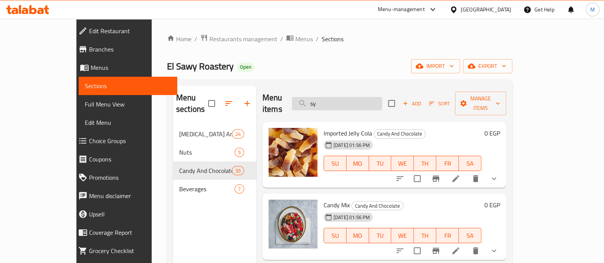
click at [339, 97] on input "sy" at bounding box center [337, 103] width 90 height 13
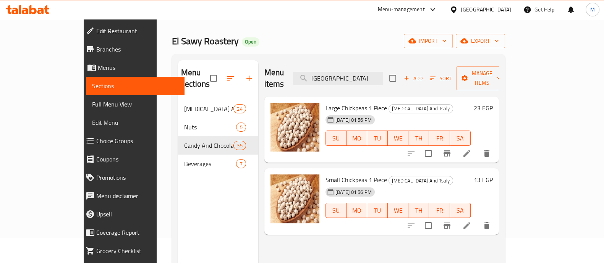
scroll to position [25, 0]
type input "[GEOGRAPHIC_DATA]"
click at [450, 151] on icon "Branch-specific-item" at bounding box center [446, 154] width 7 height 6
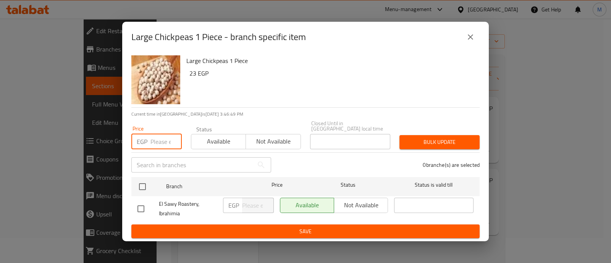
click at [156, 140] on input "number" at bounding box center [165, 141] width 31 height 15
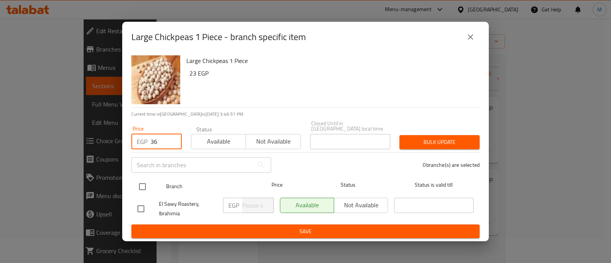
type input "36"
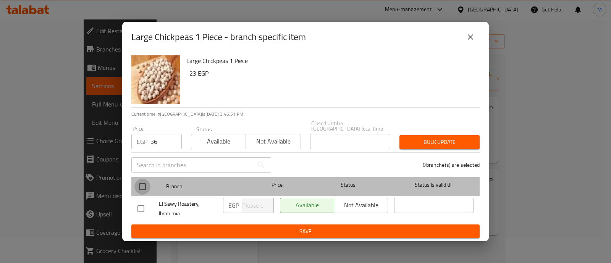
click at [142, 186] on input "checkbox" at bounding box center [142, 187] width 16 height 16
checkbox input "true"
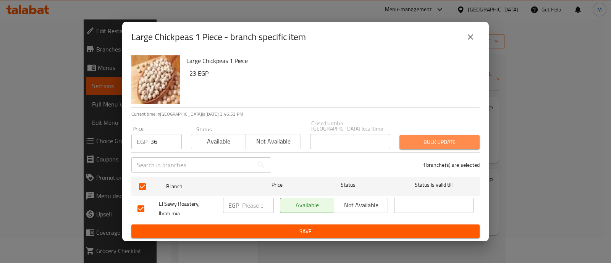
click at [439, 137] on span "Bulk update" at bounding box center [439, 142] width 68 height 10
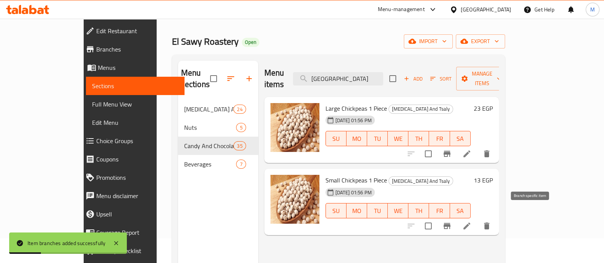
click at [451, 221] on icon "Branch-specific-item" at bounding box center [446, 225] width 9 height 9
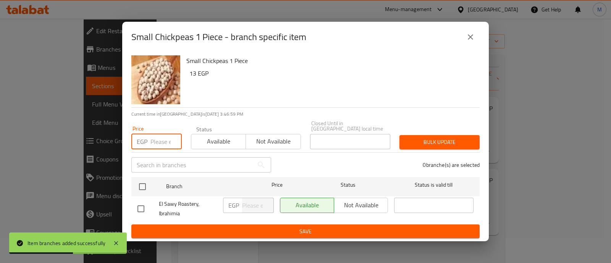
click at [155, 137] on input "number" at bounding box center [165, 141] width 31 height 15
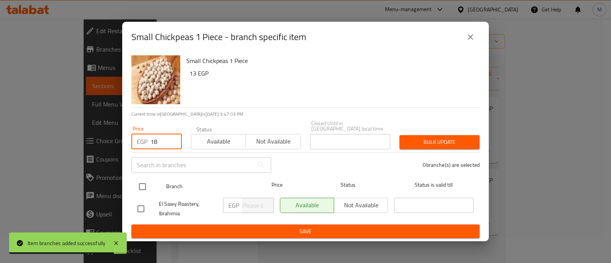
type input "18"
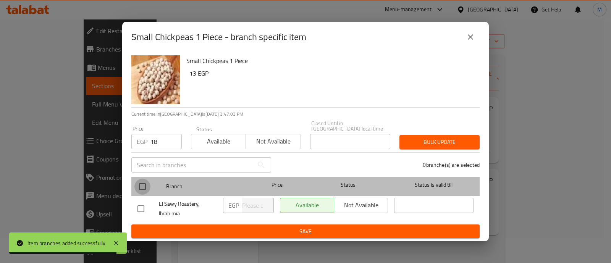
click at [143, 183] on input "checkbox" at bounding box center [142, 187] width 16 height 16
checkbox input "true"
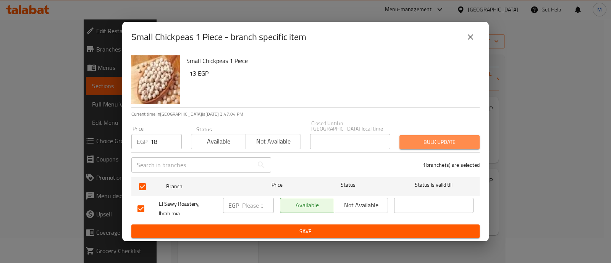
click at [444, 137] on span "Bulk update" at bounding box center [439, 142] width 68 height 10
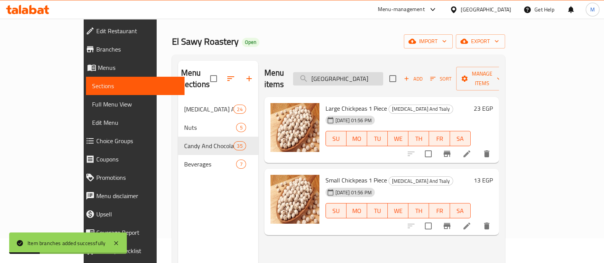
click at [347, 73] on input "[GEOGRAPHIC_DATA]" at bounding box center [338, 78] width 90 height 13
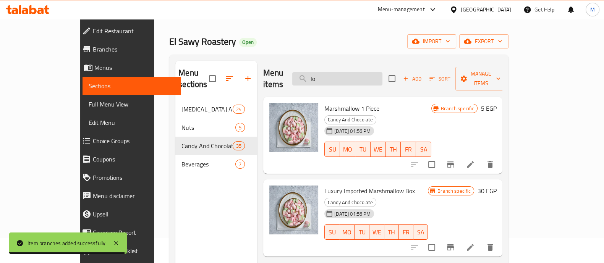
type input "l"
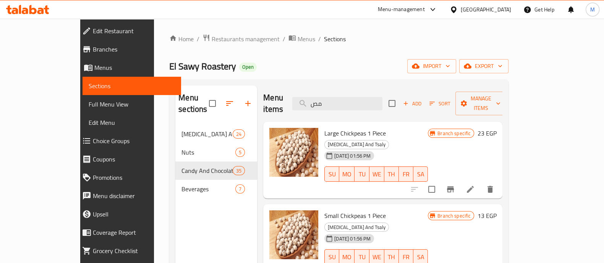
scroll to position [0, 0]
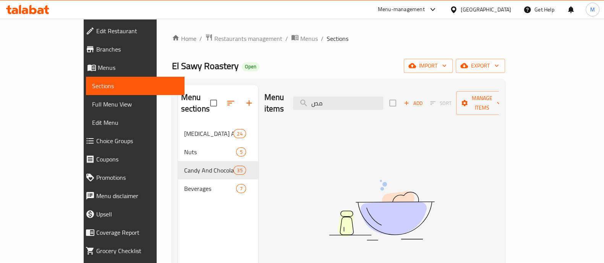
type input "م"
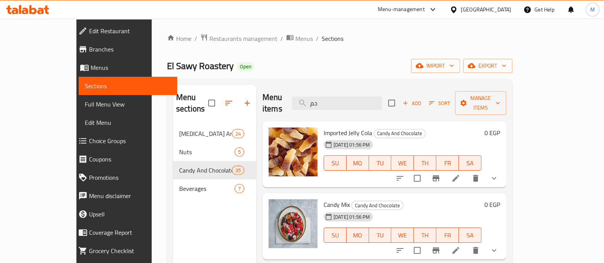
type input "[GEOGRAPHIC_DATA]"
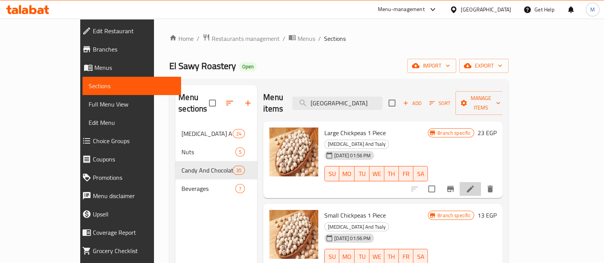
click at [481, 182] on li at bounding box center [469, 189] width 21 height 14
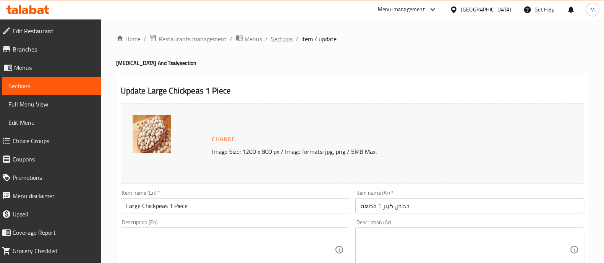
click at [284, 39] on span "Sections" at bounding box center [282, 38] width 22 height 9
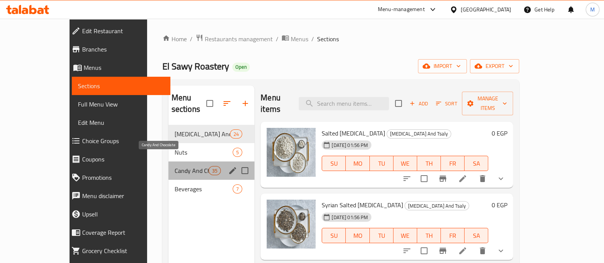
click at [174, 166] on span "Candy And Chocolate" at bounding box center [191, 170] width 34 height 9
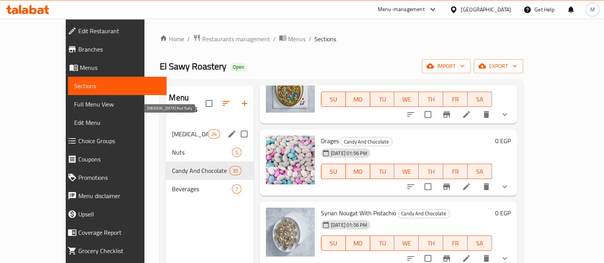
click at [172, 129] on span "[MEDICAL_DATA] And Tsaly" at bounding box center [190, 133] width 36 height 9
